Goal: Task Accomplishment & Management: Manage account settings

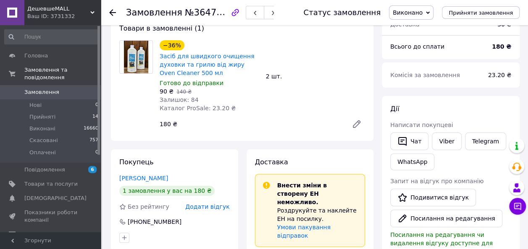
scroll to position [84, 0]
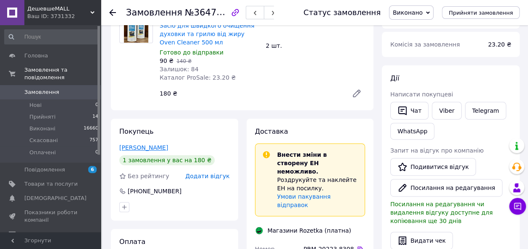
click at [150, 147] on link "[PERSON_NAME]" at bounding box center [143, 147] width 49 height 7
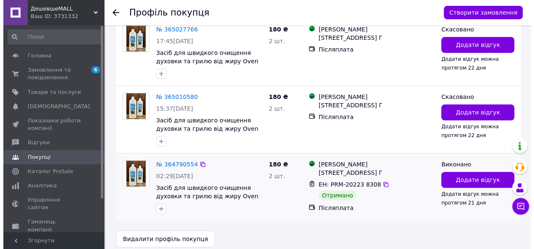
scroll to position [211, 0]
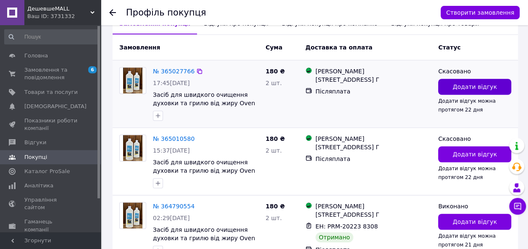
click at [472, 83] on span "Додати відгук" at bounding box center [474, 87] width 44 height 8
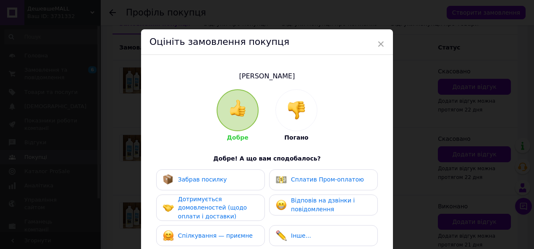
click at [300, 111] on img at bounding box center [296, 110] width 18 height 18
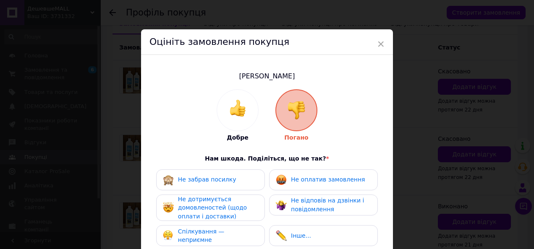
click at [325, 180] on span "Не оплатив замовлення" at bounding box center [328, 179] width 74 height 7
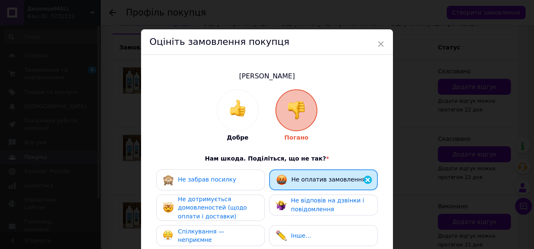
drag, startPoint x: 219, startPoint y: 205, endPoint x: 225, endPoint y: 205, distance: 5.0
click at [222, 205] on span "Не дотримується домовленостей (щодо оплати і доставки)" at bounding box center [212, 208] width 69 height 24
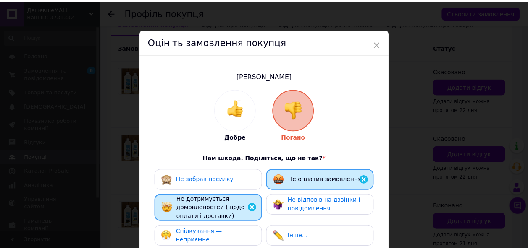
scroll to position [125, 0]
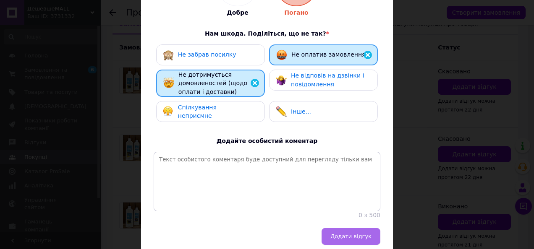
click at [342, 240] on span "Додати відгук" at bounding box center [350, 236] width 41 height 6
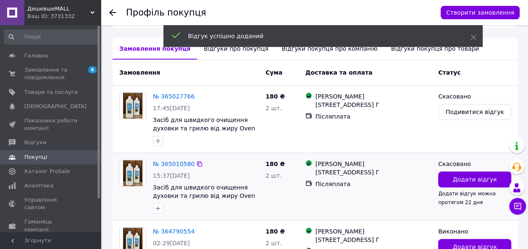
scroll to position [174, 0]
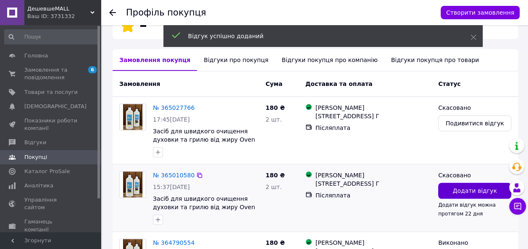
click at [460, 187] on span "Додати відгук" at bounding box center [474, 191] width 44 height 8
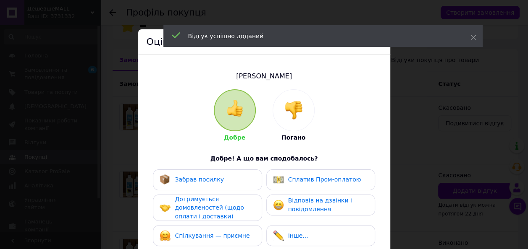
click at [290, 109] on img at bounding box center [293, 110] width 18 height 18
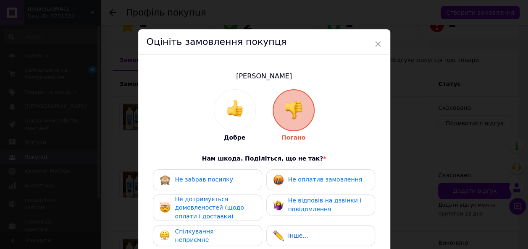
click at [319, 206] on span "Не відповів на дзвінки і повідомлення" at bounding box center [324, 205] width 73 height 16
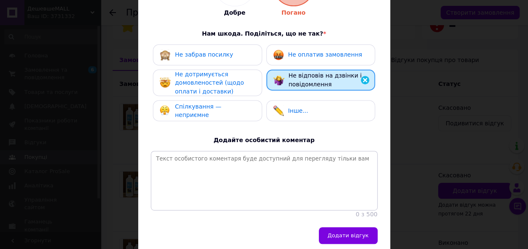
scroll to position [126, 0]
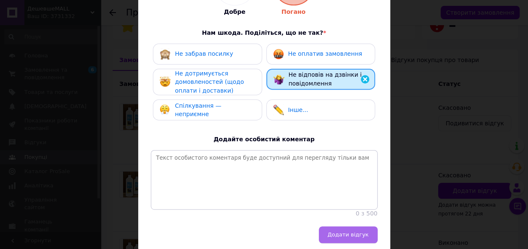
click at [344, 239] on button "Додати відгук" at bounding box center [348, 235] width 59 height 17
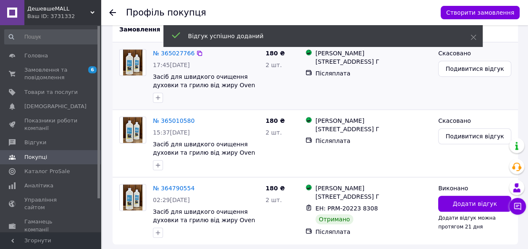
scroll to position [253, 0]
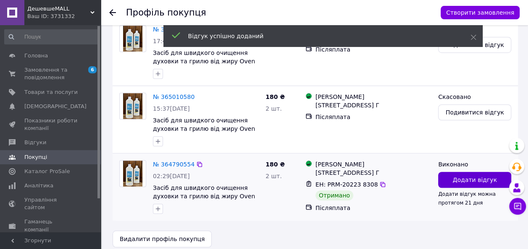
click at [462, 176] on span "Додати відгук" at bounding box center [474, 180] width 44 height 8
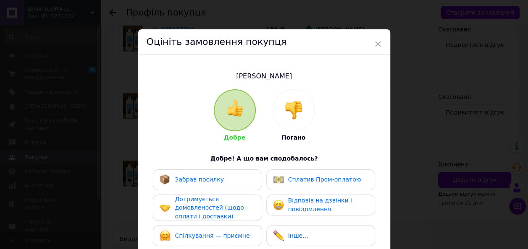
click at [295, 107] on img at bounding box center [293, 110] width 18 height 18
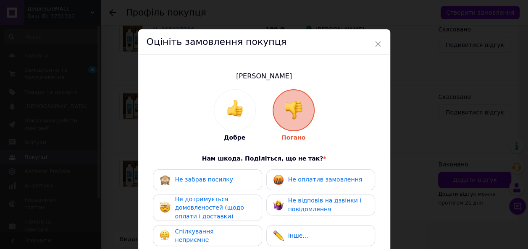
click at [196, 235] on span "Спілкування — неприємне" at bounding box center [198, 236] width 47 height 16
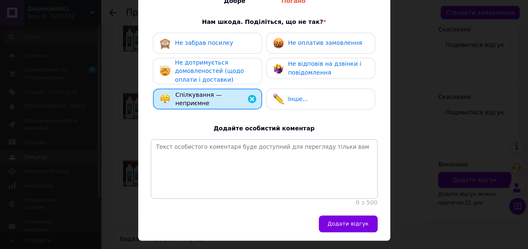
scroll to position [166, 0]
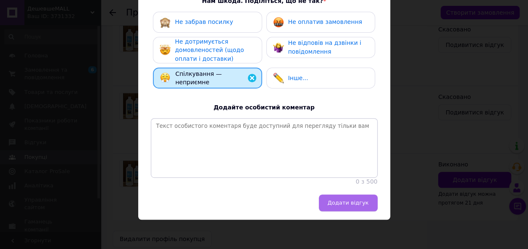
click at [338, 204] on span "Додати відгук" at bounding box center [347, 203] width 41 height 6
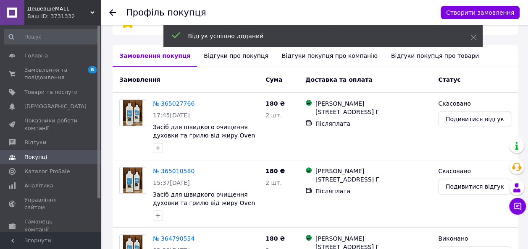
scroll to position [174, 0]
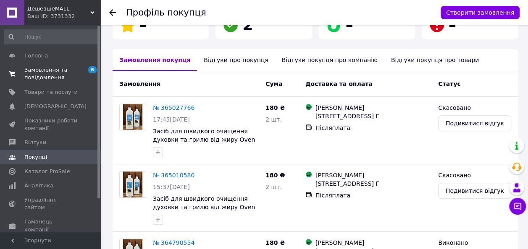
click at [34, 62] on link "Головна" at bounding box center [51, 56] width 103 height 14
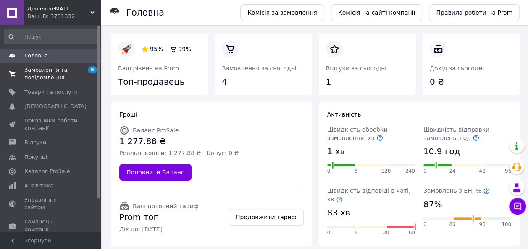
click at [39, 76] on span "Замовлення та повідомлення" at bounding box center [50, 73] width 53 height 15
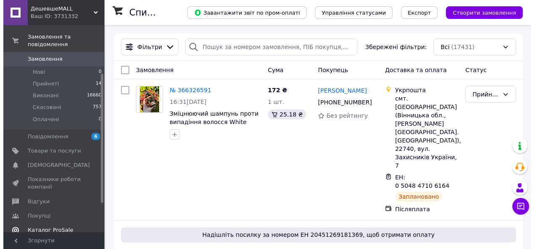
scroll to position [84, 0]
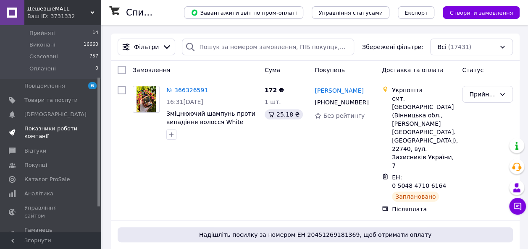
click at [44, 125] on span "Показники роботи компанії" at bounding box center [50, 132] width 53 height 15
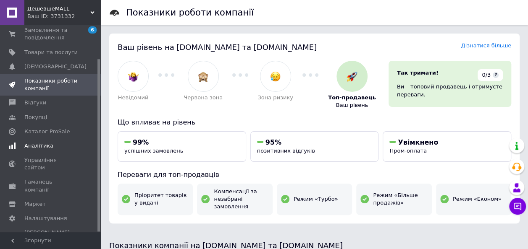
click at [32, 149] on span "Аналітика" at bounding box center [38, 146] width 29 height 8
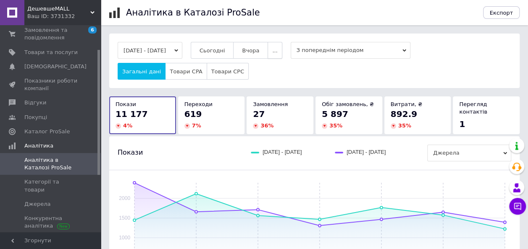
click at [282, 52] on button "..." at bounding box center [274, 50] width 14 height 17
click at [279, 69] on button "Місяць" at bounding box center [258, 66] width 47 height 17
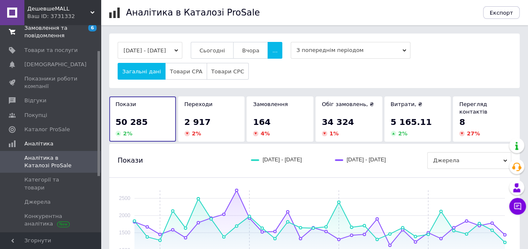
click at [44, 30] on span "Замовлення та повідомлення" at bounding box center [50, 31] width 53 height 15
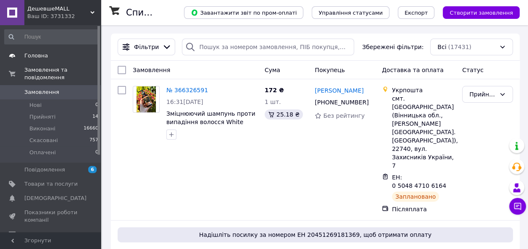
click at [38, 56] on span "Головна" at bounding box center [36, 56] width 24 height 8
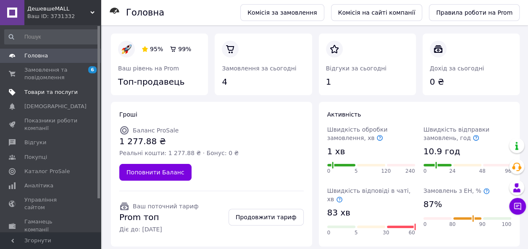
click at [44, 89] on span "Товари та послуги" at bounding box center [50, 93] width 53 height 8
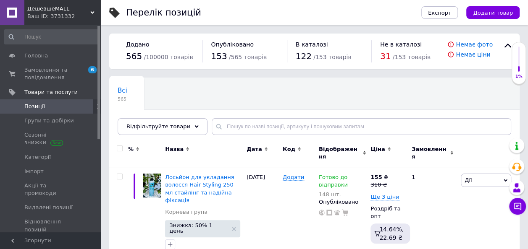
scroll to position [84, 0]
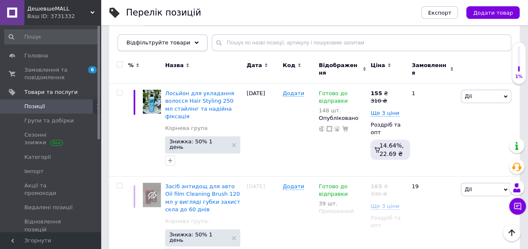
click at [185, 38] on div "Відфільтруйте товари" at bounding box center [163, 42] width 90 height 17
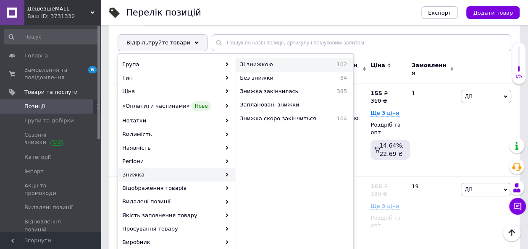
click at [257, 63] on span "Зі знижкою" at bounding box center [277, 65] width 74 height 8
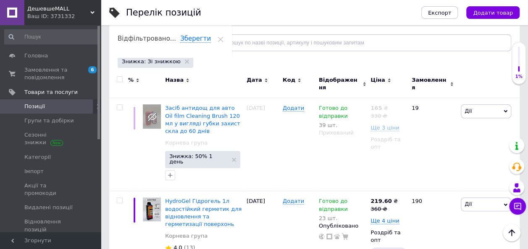
click at [121, 80] on input "checkbox" at bounding box center [119, 79] width 5 height 5
checkbox input "true"
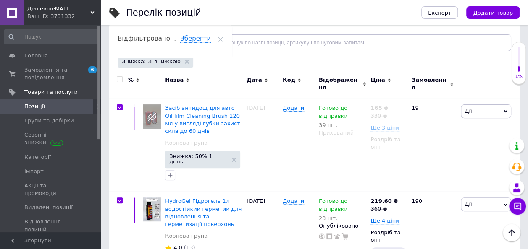
checkbox input "true"
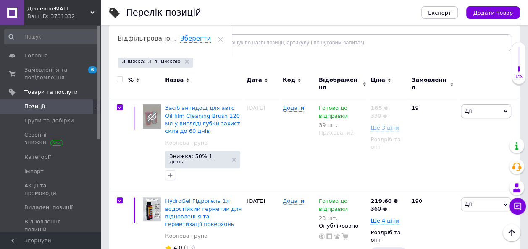
checkbox input "true"
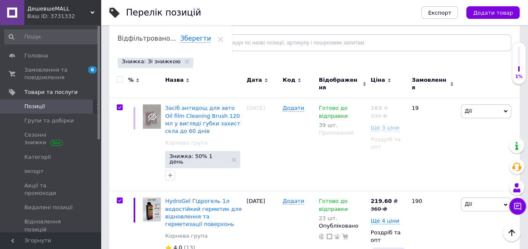
checkbox input "true"
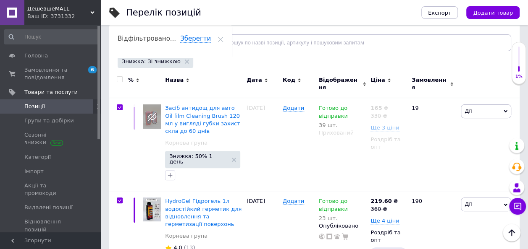
checkbox input "true"
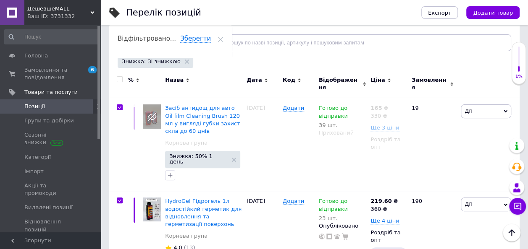
checkbox input "true"
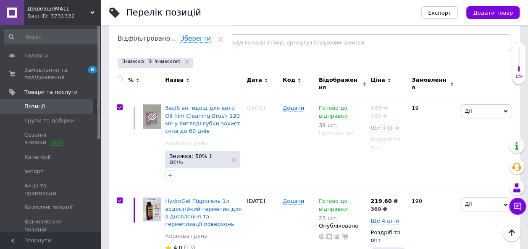
checkbox input "true"
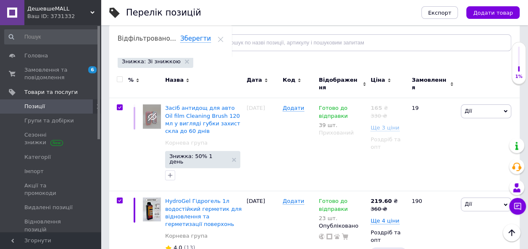
checkbox input "true"
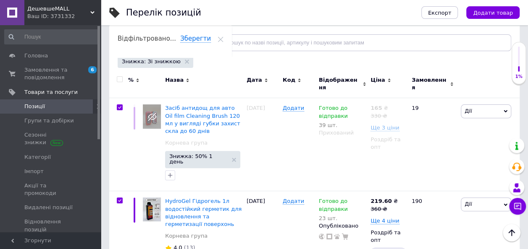
checkbox input "true"
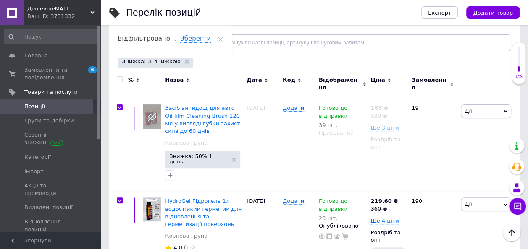
checkbox input "true"
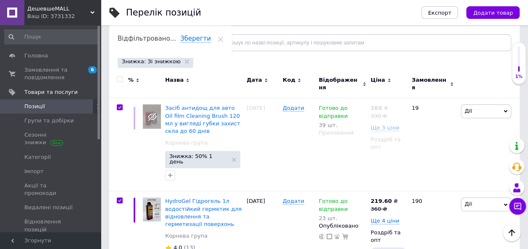
checkbox input "true"
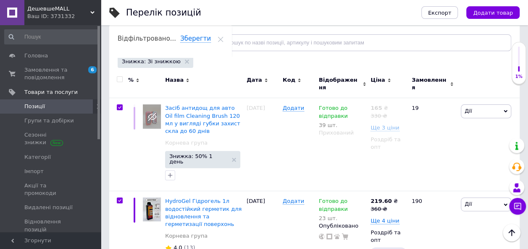
checkbox input "true"
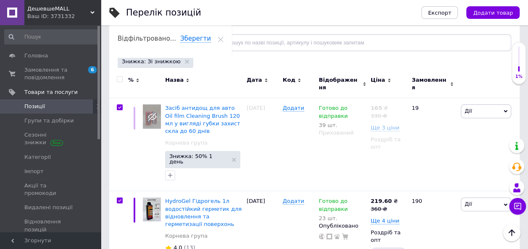
checkbox input "true"
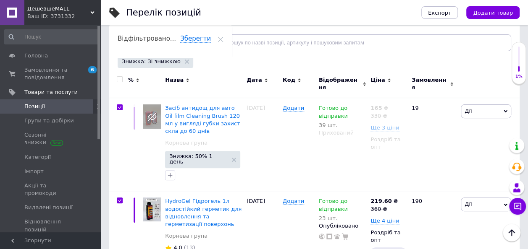
checkbox input "true"
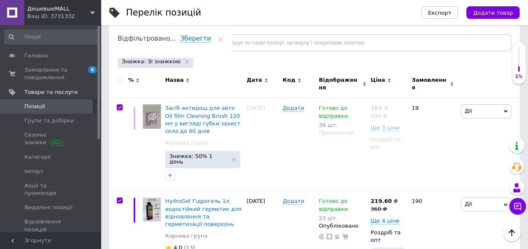
checkbox input "true"
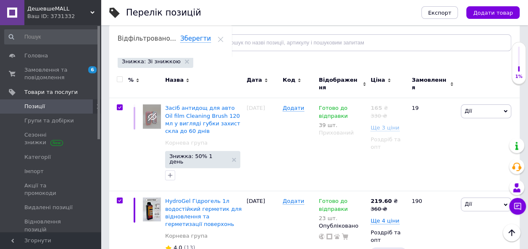
checkbox input "true"
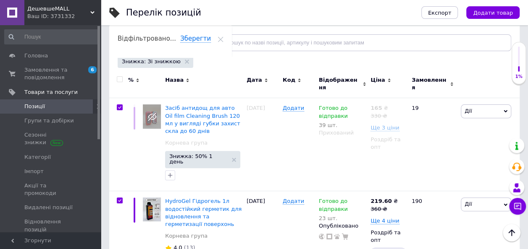
checkbox input "true"
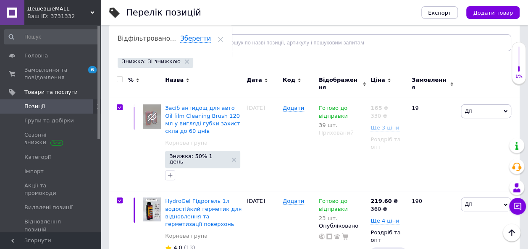
checkbox input "true"
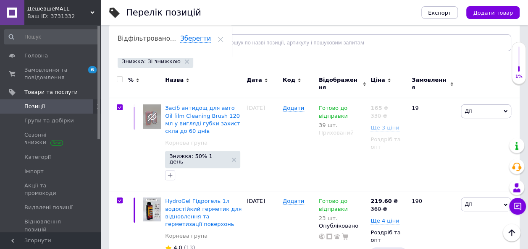
checkbox input "true"
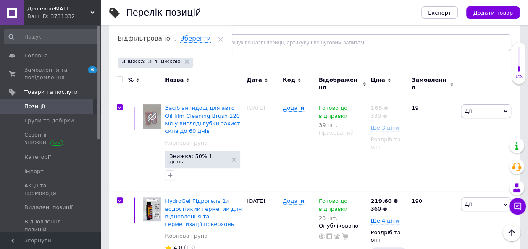
checkbox input "true"
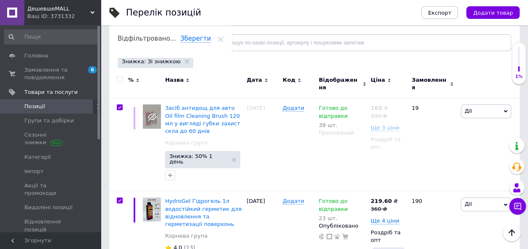
checkbox input "true"
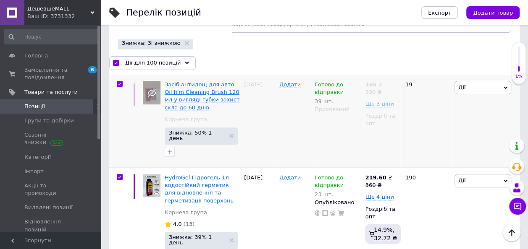
scroll to position [126, 0]
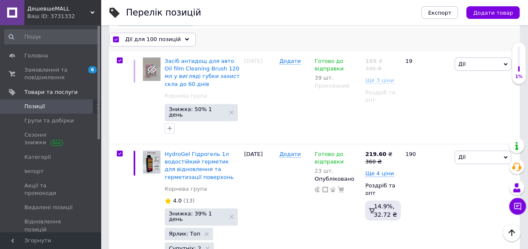
click at [185, 40] on icon at bounding box center [187, 39] width 4 height 4
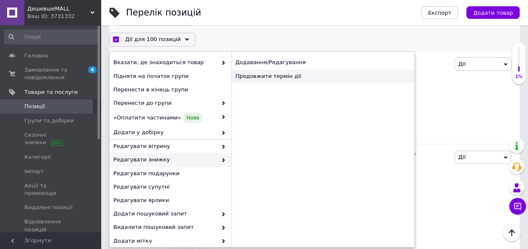
click at [280, 76] on div "Продовжити термін дії" at bounding box center [322, 76] width 183 height 13
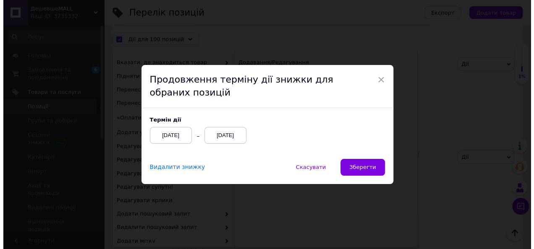
scroll to position [104, 0]
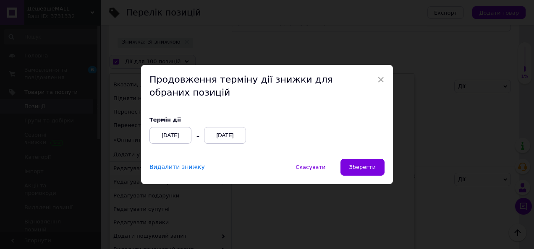
click at [238, 139] on div "[DATE]" at bounding box center [225, 135] width 42 height 17
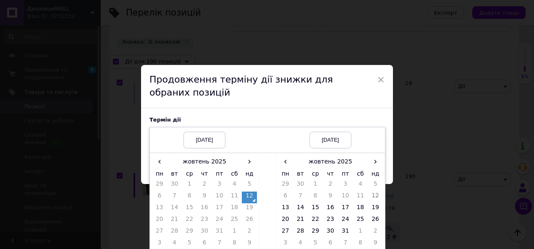
scroll to position [29, 0]
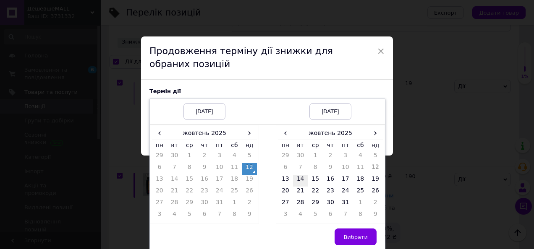
click at [298, 181] on td "14" at bounding box center [300, 181] width 15 height 12
click at [357, 240] on span "Вибрати" at bounding box center [355, 237] width 24 height 6
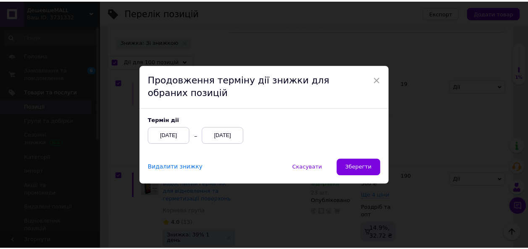
scroll to position [0, 0]
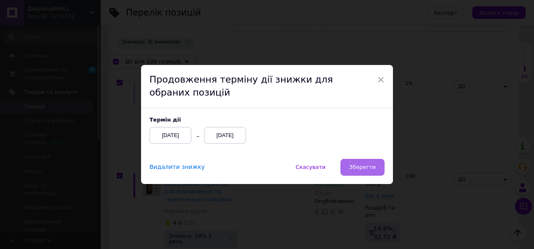
click at [359, 166] on span "Зберегти" at bounding box center [362, 167] width 26 height 6
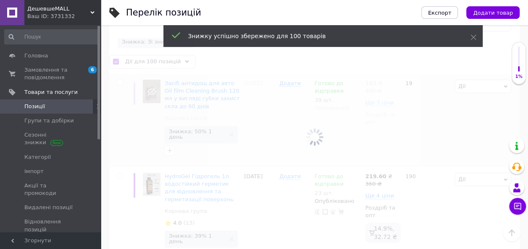
checkbox input "false"
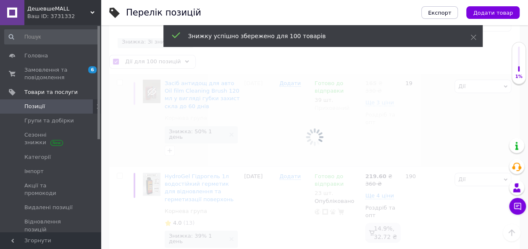
checkbox input "false"
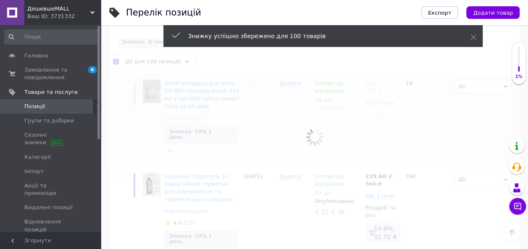
checkbox input "false"
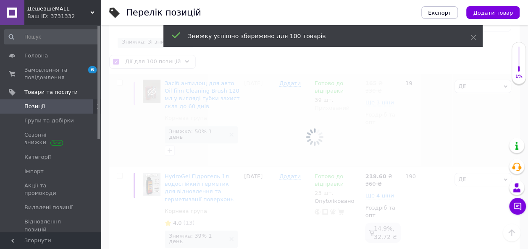
checkbox input "false"
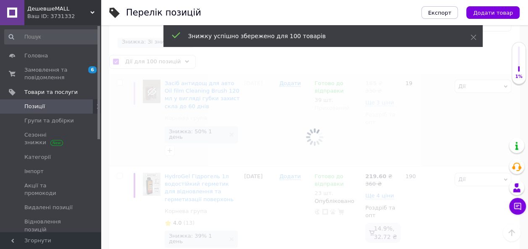
checkbox input "false"
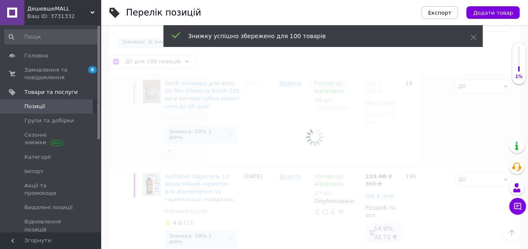
checkbox input "false"
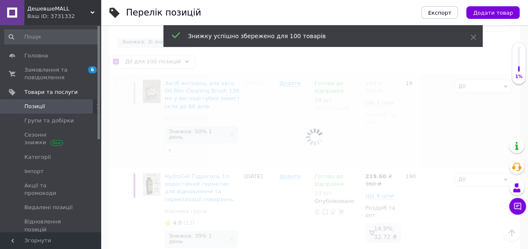
checkbox input "false"
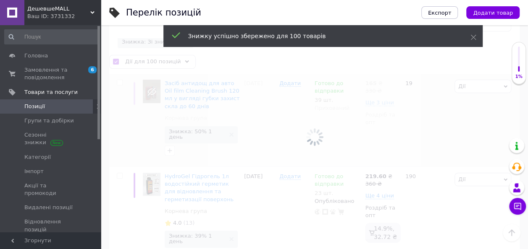
checkbox input "false"
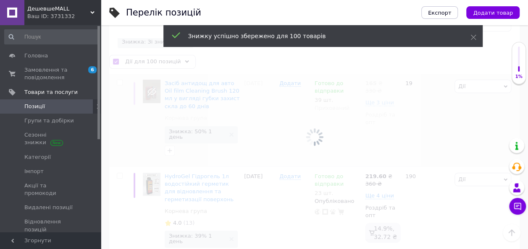
checkbox input "false"
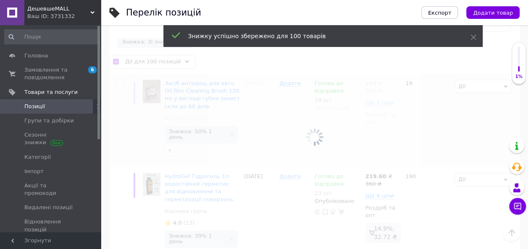
checkbox input "false"
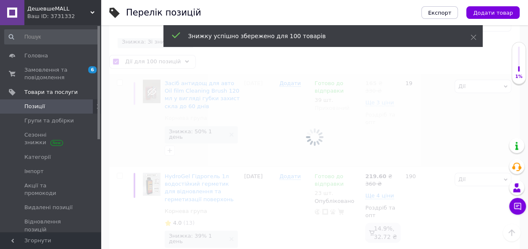
checkbox input "false"
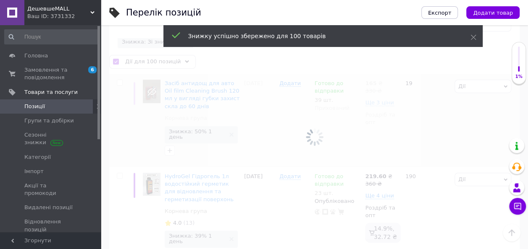
checkbox input "false"
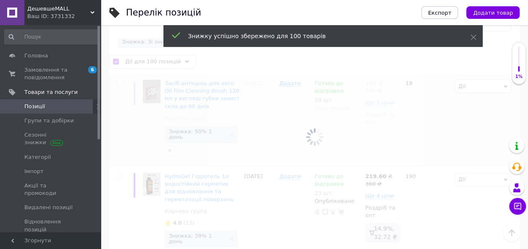
checkbox input "false"
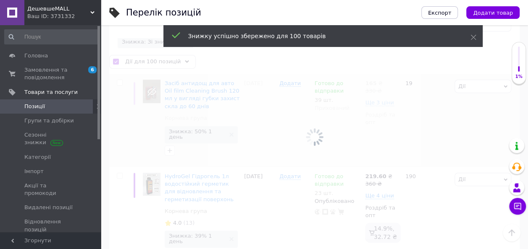
checkbox input "false"
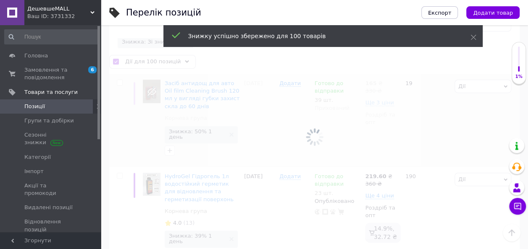
checkbox input "false"
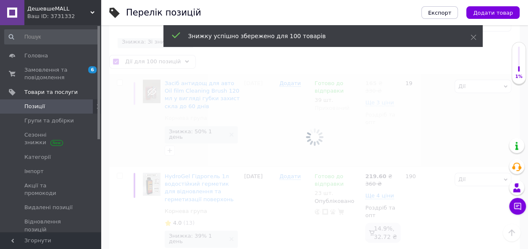
checkbox input "false"
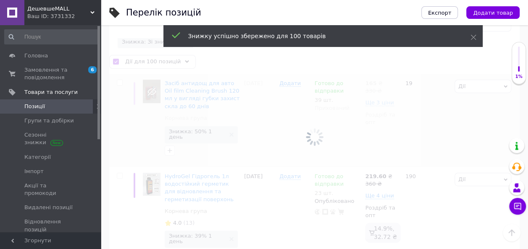
checkbox input "false"
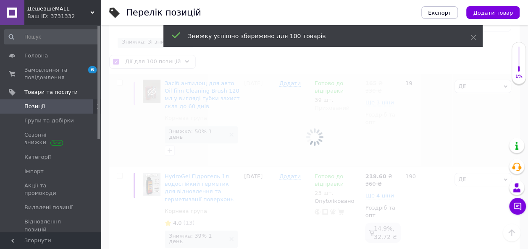
checkbox input "false"
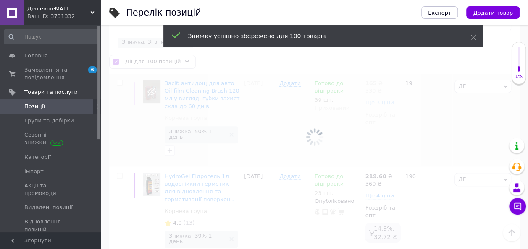
checkbox input "false"
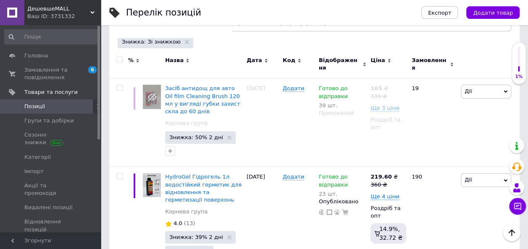
scroll to position [8825, 0]
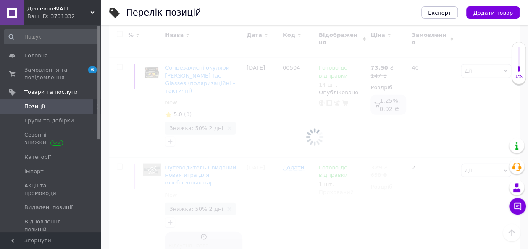
scroll to position [131, 0]
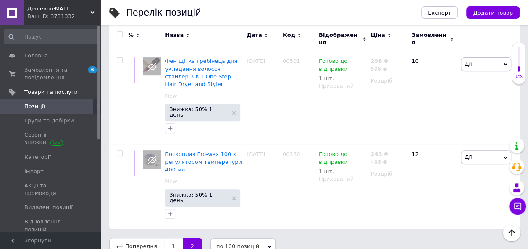
click at [118, 37] on input "checkbox" at bounding box center [119, 34] width 5 height 5
checkbox input "true"
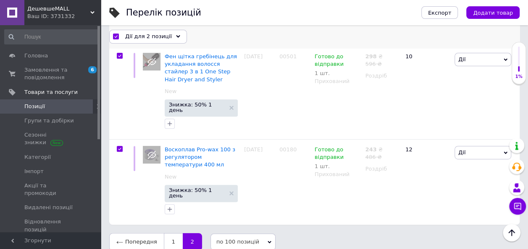
click at [176, 37] on use at bounding box center [178, 36] width 4 height 3
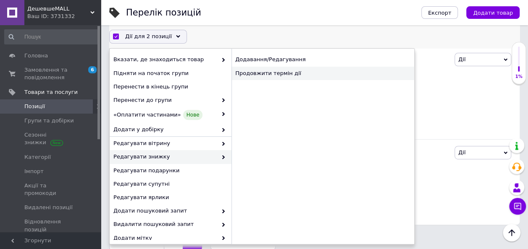
click at [285, 71] on div "Продовжити термін дії" at bounding box center [322, 73] width 183 height 13
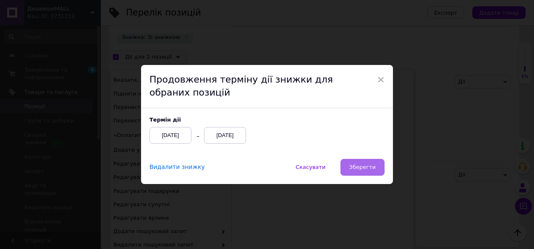
click at [358, 172] on button "Зберегти" at bounding box center [362, 167] width 44 height 17
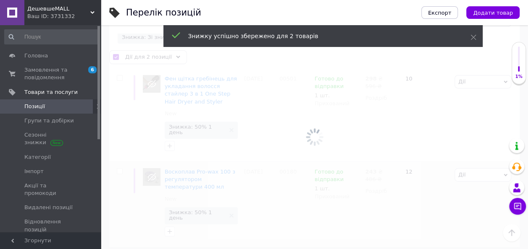
checkbox input "false"
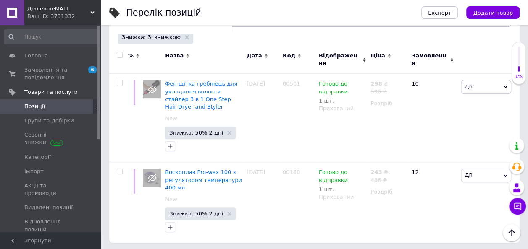
click at [34, 104] on span "Позиції" at bounding box center [34, 107] width 21 height 8
